Goal: Information Seeking & Learning: Learn about a topic

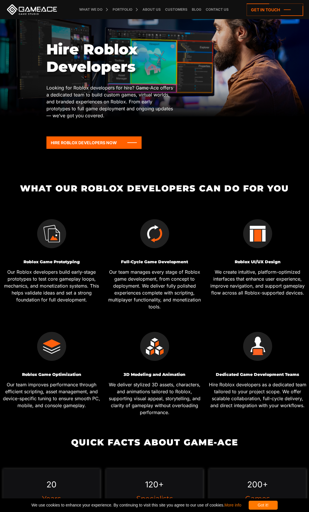
scroll to position [26, 0]
click at [96, 144] on icon at bounding box center [93, 142] width 95 height 12
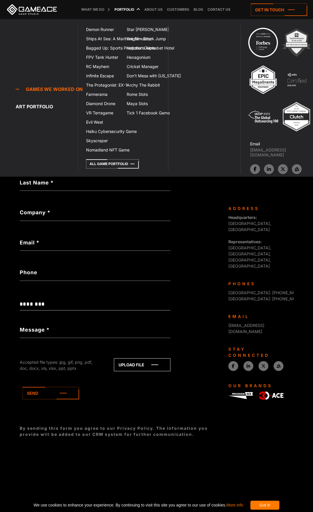
click at [129, 12] on link "Portfolio" at bounding box center [124, 9] width 23 height 19
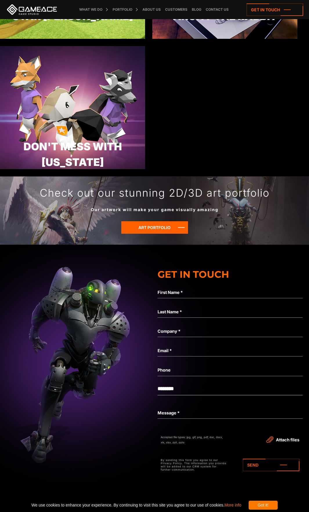
scroll to position [1666, 0]
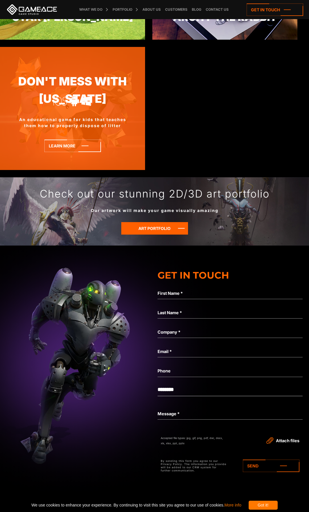
click at [106, 84] on link "Don't Mess with Texas" at bounding box center [72, 90] width 145 height 34
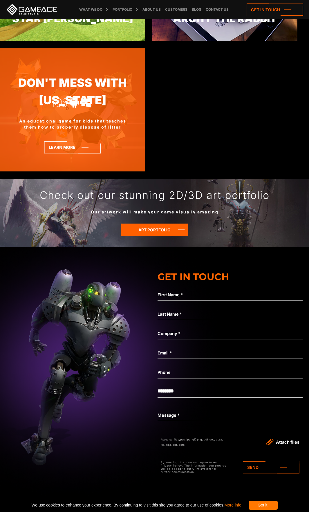
click at [118, 116] on div "Don't Mess with Texas An educational game for kids that teaches them how to pro…" at bounding box center [72, 109] width 145 height 123
click at [89, 107] on div at bounding box center [86, 102] width 11 height 11
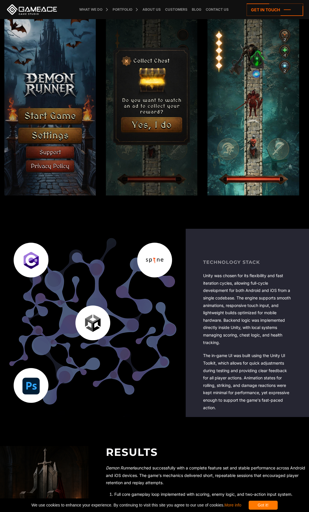
scroll to position [610, 0]
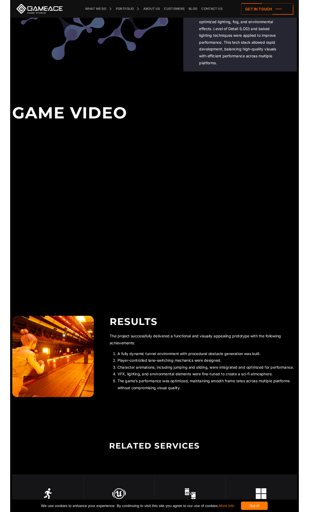
scroll to position [1075, 0]
